Goal: Task Accomplishment & Management: Use online tool/utility

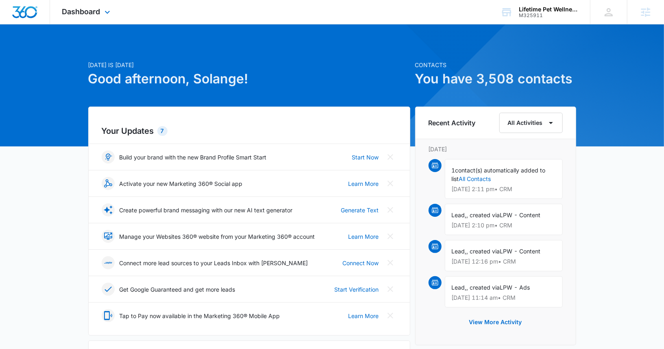
click at [104, 5] on div "Dashboard Apps Reputation Websites Forms CRM Email Social Content Ads Intellige…" at bounding box center [87, 12] width 74 height 24
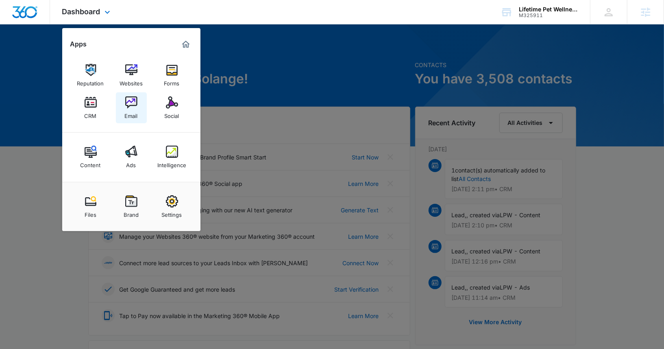
click at [143, 102] on link "Email" at bounding box center [131, 107] width 31 height 31
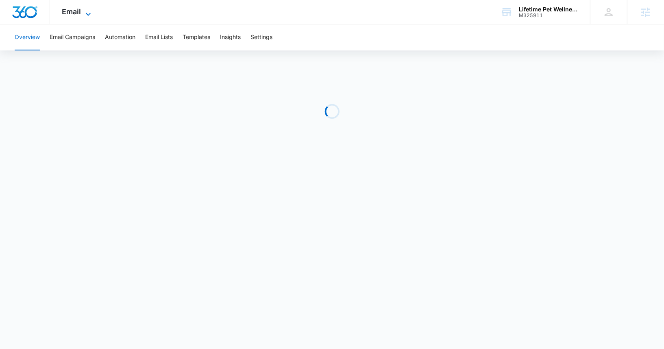
click at [83, 11] on icon at bounding box center [88, 14] width 10 height 10
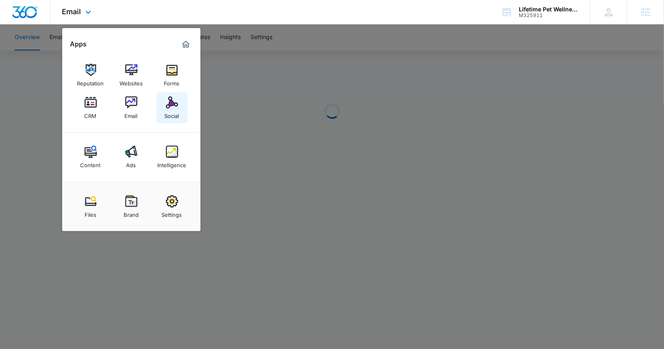
click at [181, 111] on link "Social" at bounding box center [172, 107] width 31 height 31
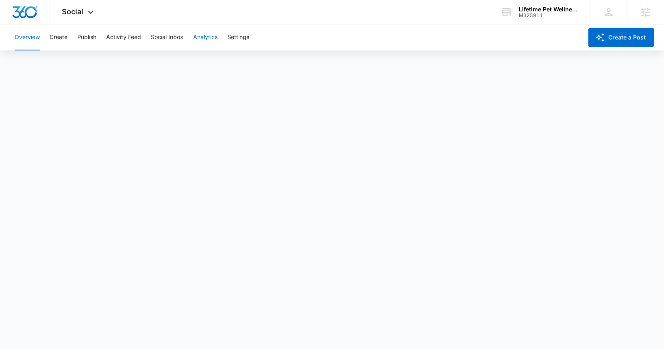
click at [216, 30] on button "Analytics" at bounding box center [205, 37] width 24 height 26
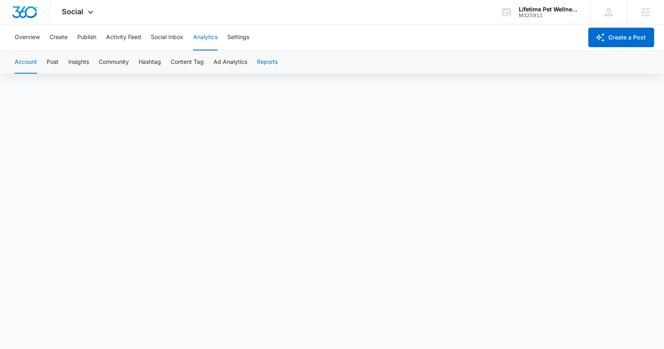
click at [265, 64] on button "Reports" at bounding box center [267, 62] width 21 height 23
